Goal: Task Accomplishment & Management: Manage account settings

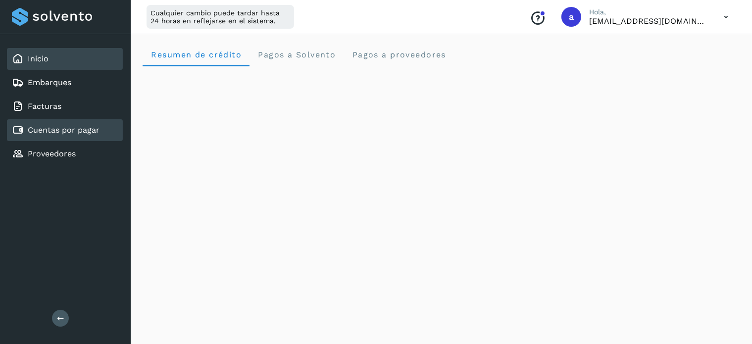
click at [64, 135] on div "Cuentas por pagar" at bounding box center [65, 130] width 116 height 22
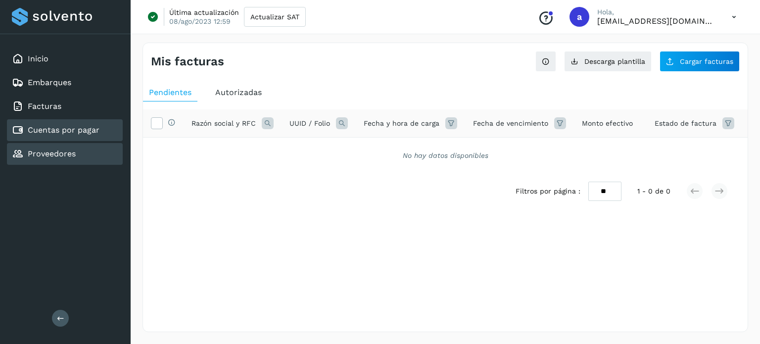
click at [56, 152] on link "Proveedores" at bounding box center [52, 153] width 48 height 9
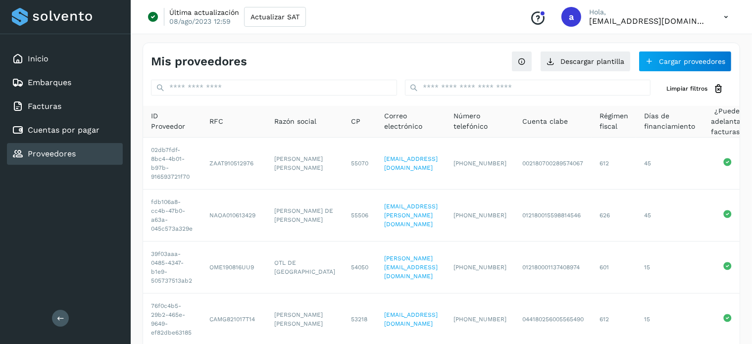
click at [59, 140] on div "Inicio Embarques Facturas Cuentas por pagar Proveedores" at bounding box center [65, 106] width 131 height 145
click at [58, 135] on div "Cuentas por pagar" at bounding box center [65, 130] width 116 height 22
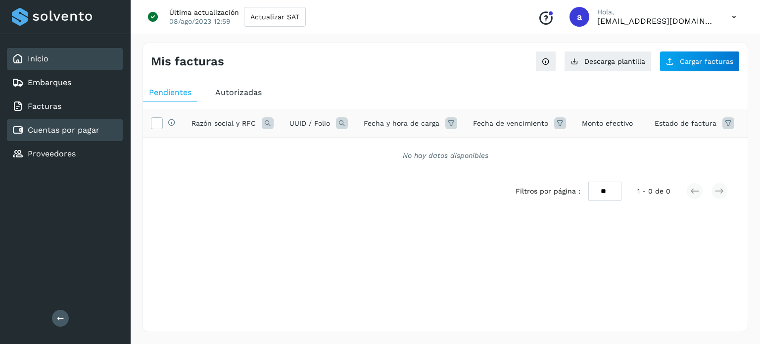
click at [53, 56] on div "Inicio" at bounding box center [65, 59] width 116 height 22
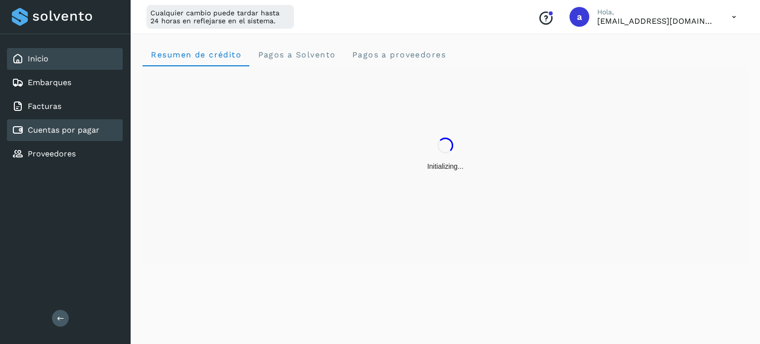
click at [60, 128] on link "Cuentas por pagar" at bounding box center [64, 129] width 72 height 9
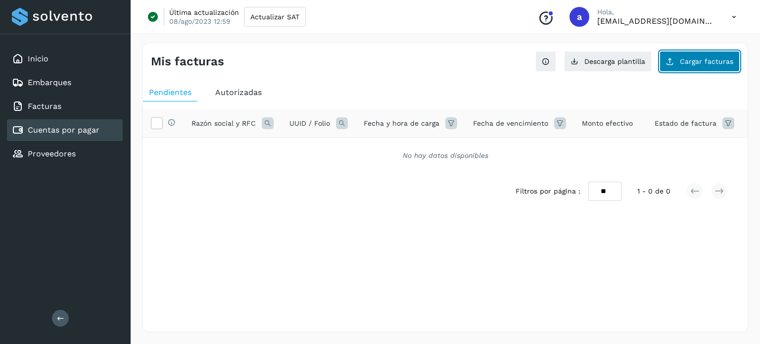
click at [718, 63] on span "Cargar facturas" at bounding box center [706, 61] width 53 height 7
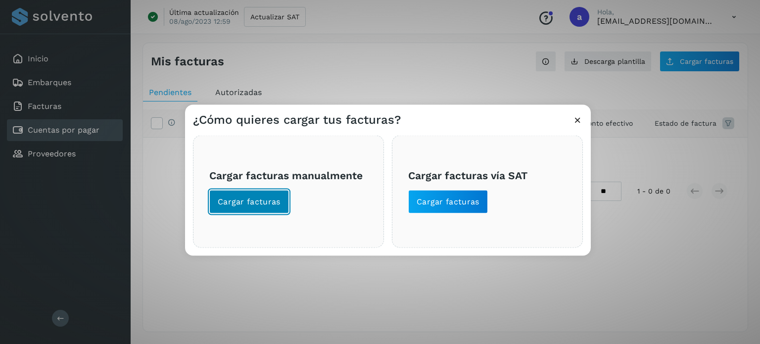
click at [240, 196] on span "Cargar facturas" at bounding box center [249, 201] width 63 height 11
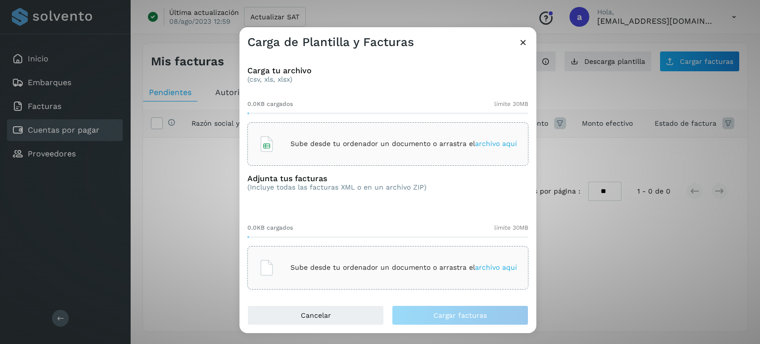
click at [500, 142] on span "archivo aquí" at bounding box center [496, 144] width 42 height 8
click at [491, 147] on span "archivo aquí" at bounding box center [496, 144] width 42 height 8
click at [490, 266] on span "archivo aquí" at bounding box center [496, 267] width 42 height 8
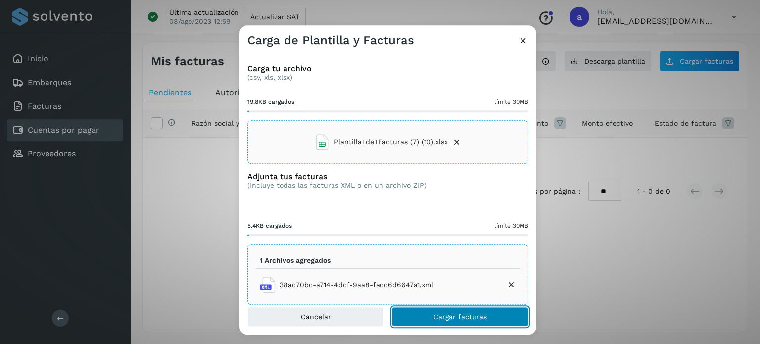
click at [449, 320] on span "Cargar facturas" at bounding box center [460, 316] width 53 height 7
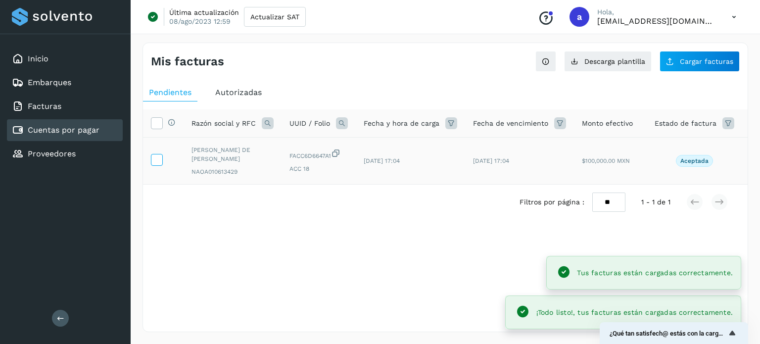
click at [159, 162] on icon at bounding box center [156, 159] width 10 height 10
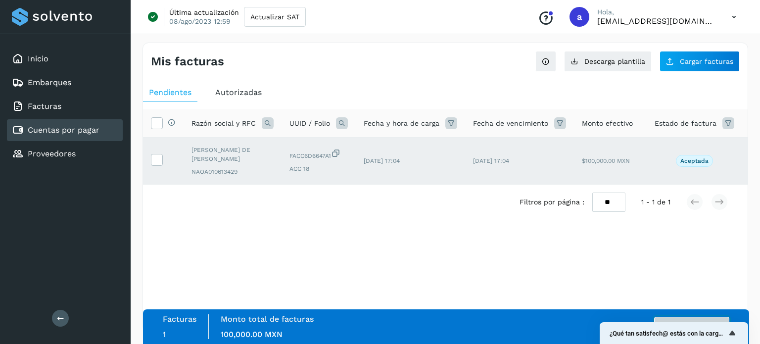
click at [699, 317] on button "Autorizar facturas" at bounding box center [691, 327] width 75 height 20
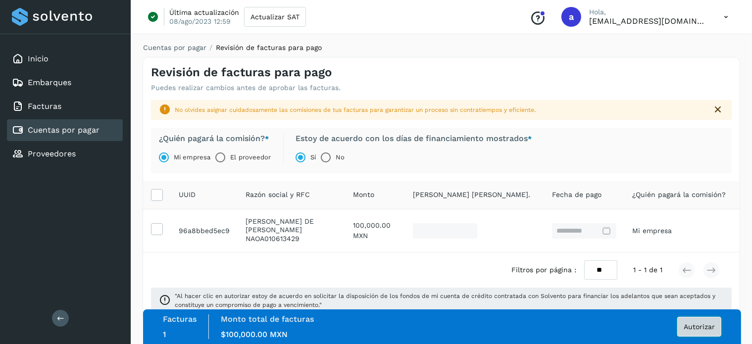
click at [706, 328] on span "Autorizar" at bounding box center [699, 326] width 31 height 7
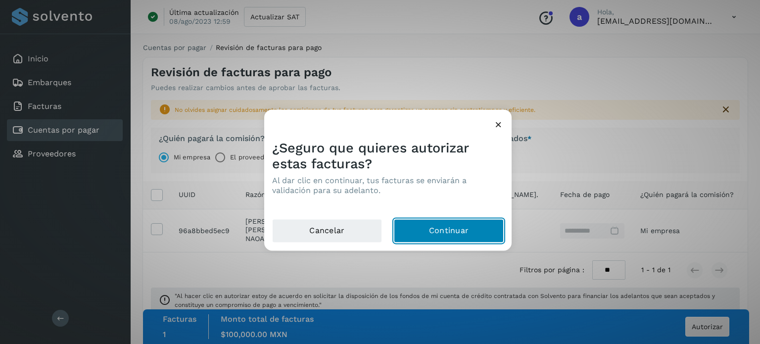
click at [421, 221] on button "Continuar" at bounding box center [449, 231] width 110 height 24
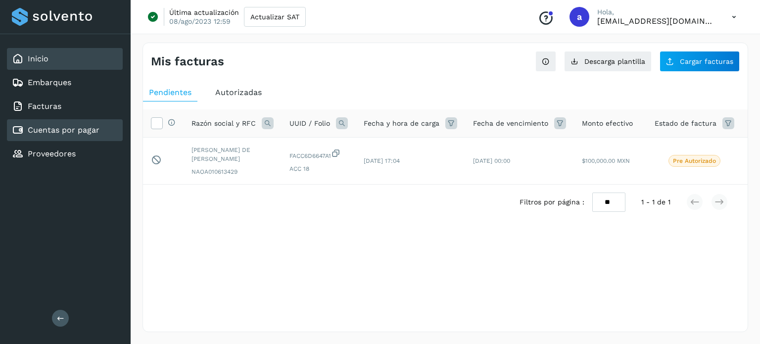
click at [35, 66] on div "Inicio" at bounding box center [65, 59] width 116 height 22
